Goal: Use online tool/utility: Utilize a website feature to perform a specific function

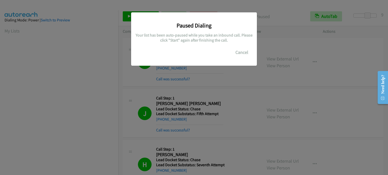
scroll to position [108, 0]
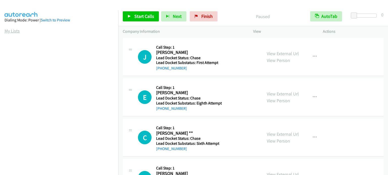
click at [17, 31] on link "My Lists" at bounding box center [12, 31] width 15 height 6
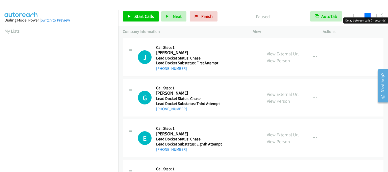
drag, startPoint x: 355, startPoint y: 16, endPoint x: 369, endPoint y: 17, distance: 14.2
click at [369, 17] on body "Start Calls Pause Next Finish Paused AutoTab AutoTab 9 Company Information Info…" at bounding box center [194, 12] width 388 height 24
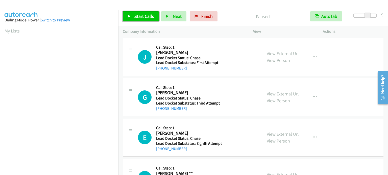
click at [131, 15] on link "Start Calls" at bounding box center [141, 16] width 36 height 10
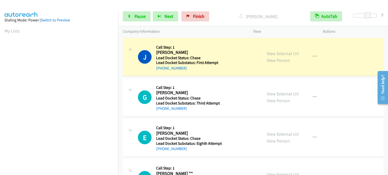
scroll to position [108, 0]
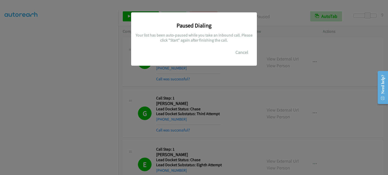
click at [63, 116] on div "Paused Dialing Your list has been auto-paused while you take an inbound call. P…" at bounding box center [194, 90] width 388 height 171
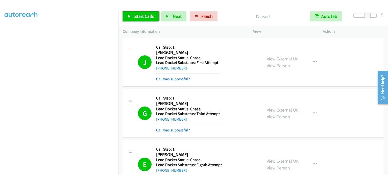
click at [135, 18] on span "Start Calls" at bounding box center [144, 16] width 20 height 6
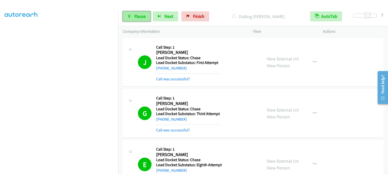
click at [140, 18] on span "Pause" at bounding box center [139, 16] width 11 height 6
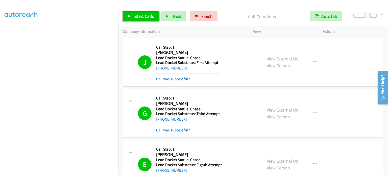
click at [144, 14] on span "Start Calls" at bounding box center [144, 16] width 20 height 6
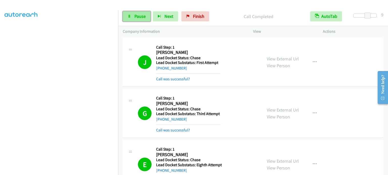
click at [134, 14] on link "Pause" at bounding box center [137, 16] width 28 height 10
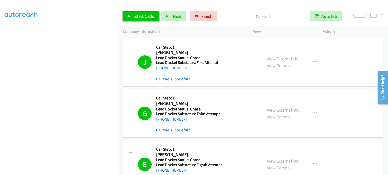
click at [134, 15] on span "Start Calls" at bounding box center [144, 16] width 20 height 6
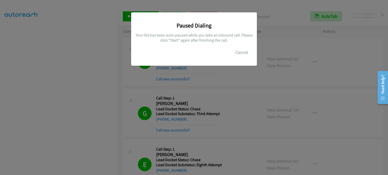
click at [32, 92] on div "Paused Dialing Your list has been auto-paused while you take an inbound call. P…" at bounding box center [194, 90] width 388 height 171
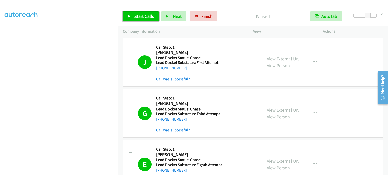
click at [144, 19] on link "Start Calls" at bounding box center [141, 16] width 36 height 10
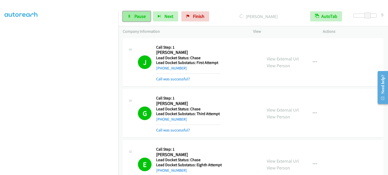
click at [139, 15] on span "Pause" at bounding box center [139, 16] width 11 height 6
